Goal: Transaction & Acquisition: Purchase product/service

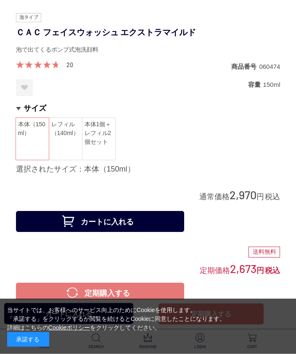
scroll to position [363, 0]
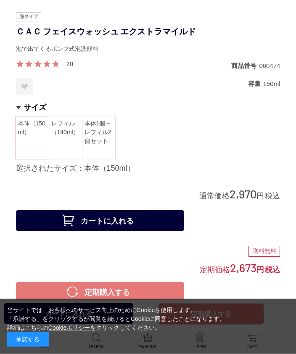
click at [102, 142] on span "本体1個＋レフィル2個セット" at bounding box center [98, 139] width 33 height 42
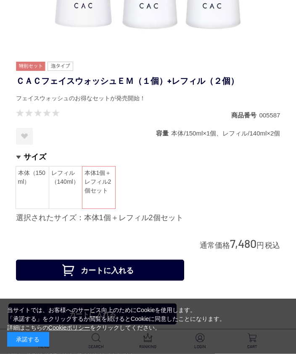
scroll to position [264, 0]
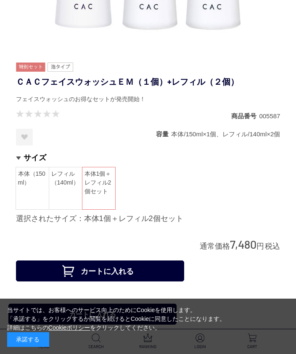
click at [60, 195] on span "レフィル（140ml）" at bounding box center [65, 188] width 33 height 42
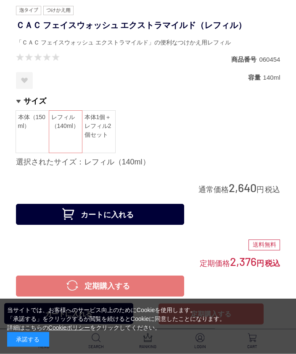
scroll to position [371, 0]
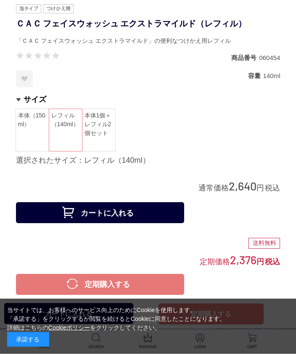
click at [24, 144] on span "本体（150ml）" at bounding box center [32, 131] width 33 height 42
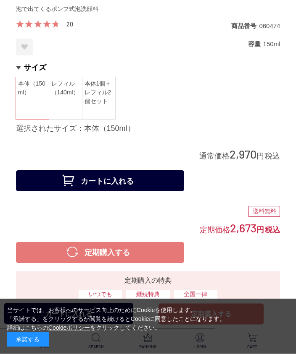
scroll to position [419, 0]
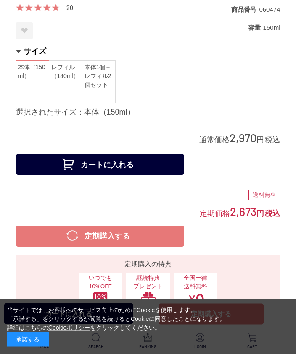
click at [107, 76] on span "本体1個＋レフィル2個セット" at bounding box center [98, 82] width 33 height 42
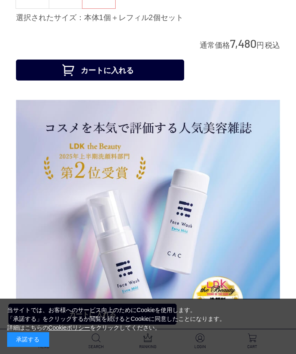
scroll to position [445, 0]
